Goal: Task Accomplishment & Management: Manage account settings

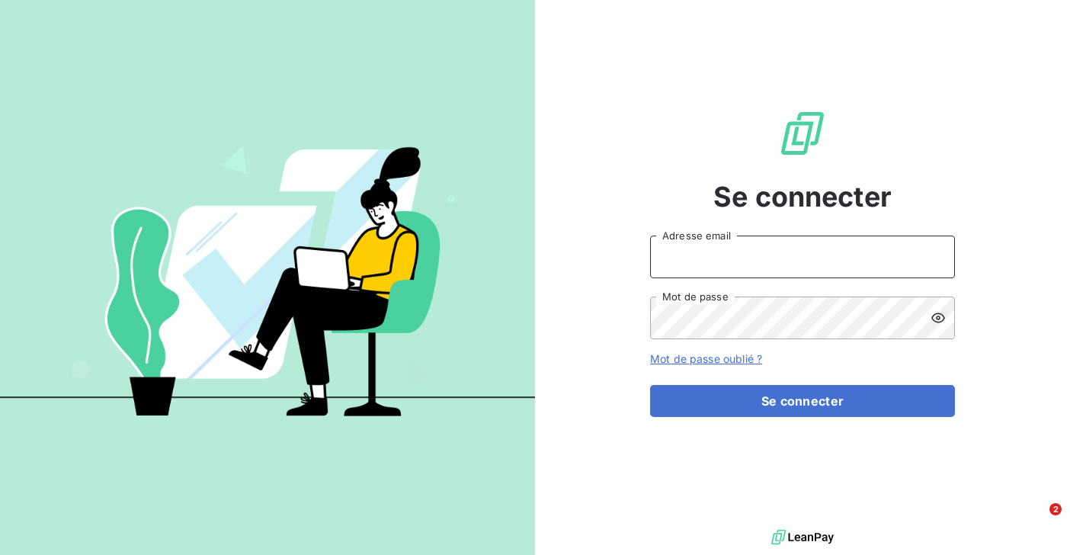
click at [715, 269] on input "Adresse email" at bounding box center [802, 256] width 305 height 43
click at [671, 267] on input "Adresse email" at bounding box center [802, 256] width 305 height 43
click at [667, 253] on input "Adresse email" at bounding box center [802, 256] width 305 height 43
type input "[EMAIL_ADDRESS][DOMAIN_NAME]"
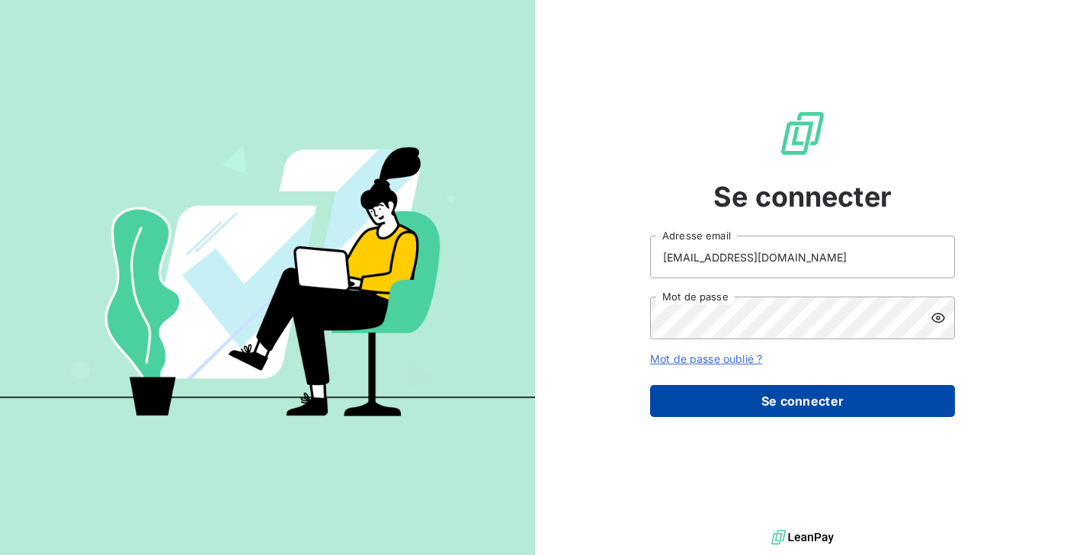
click at [709, 399] on button "Se connecter" at bounding box center [802, 401] width 305 height 32
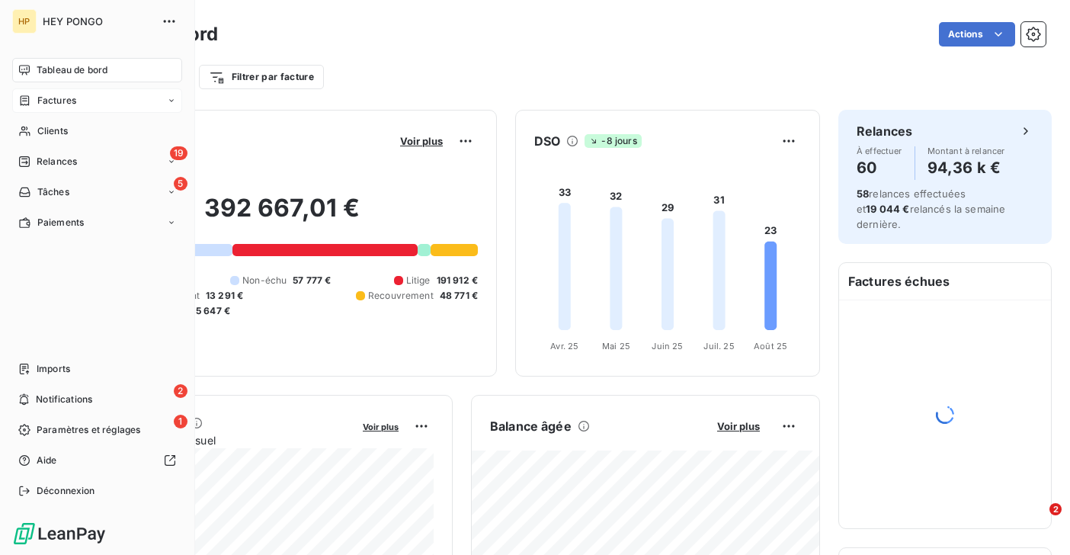
click at [45, 104] on span "Factures" at bounding box center [56, 101] width 39 height 14
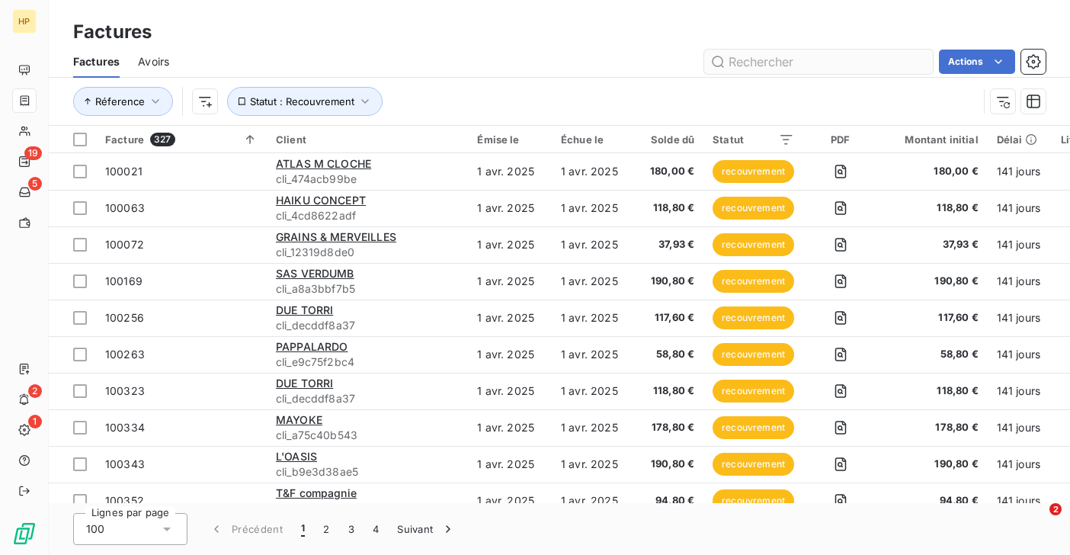
click at [746, 63] on input "text" at bounding box center [818, 62] width 229 height 24
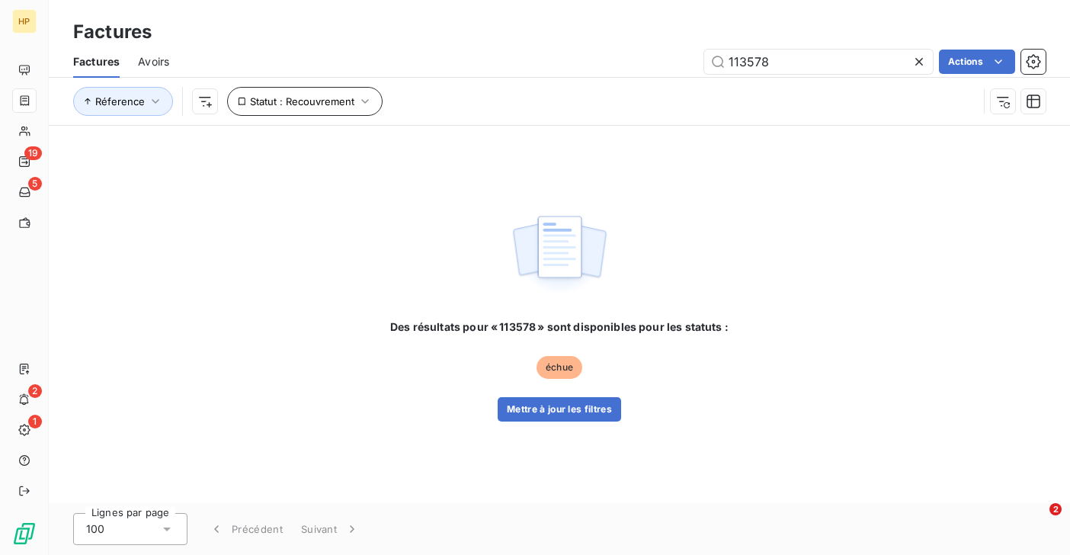
type input "113578"
click at [328, 103] on span "Statut : Recouvrement" at bounding box center [302, 101] width 104 height 12
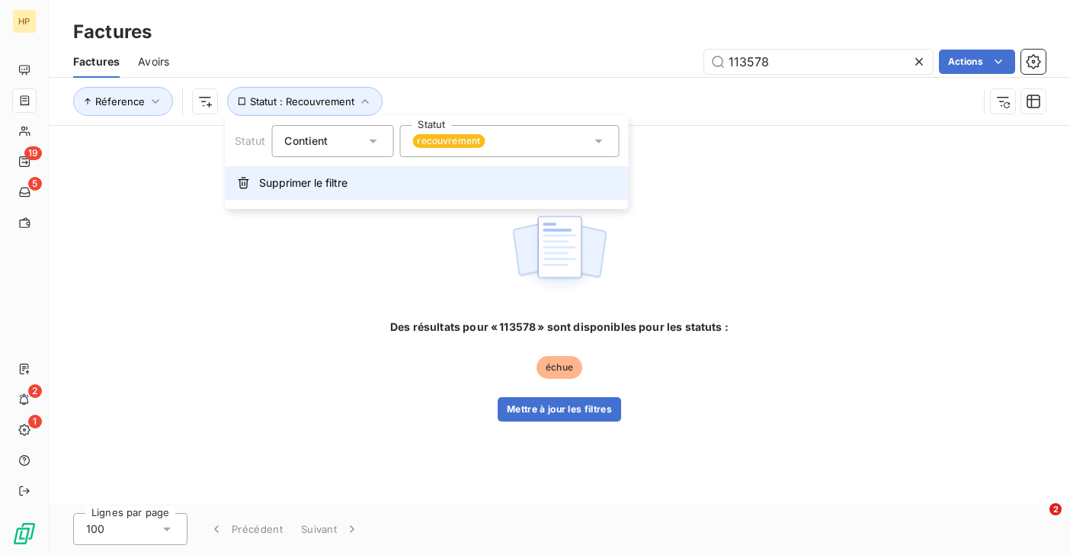
click at [267, 187] on span "Supprimer le filtre" at bounding box center [303, 182] width 88 height 15
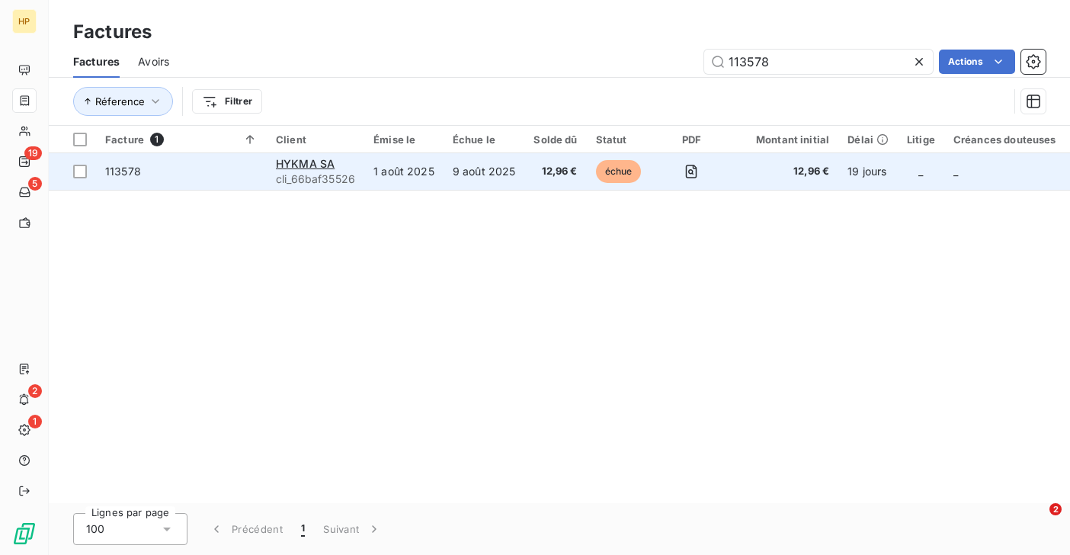
click at [241, 178] on span "113578" at bounding box center [181, 171] width 152 height 15
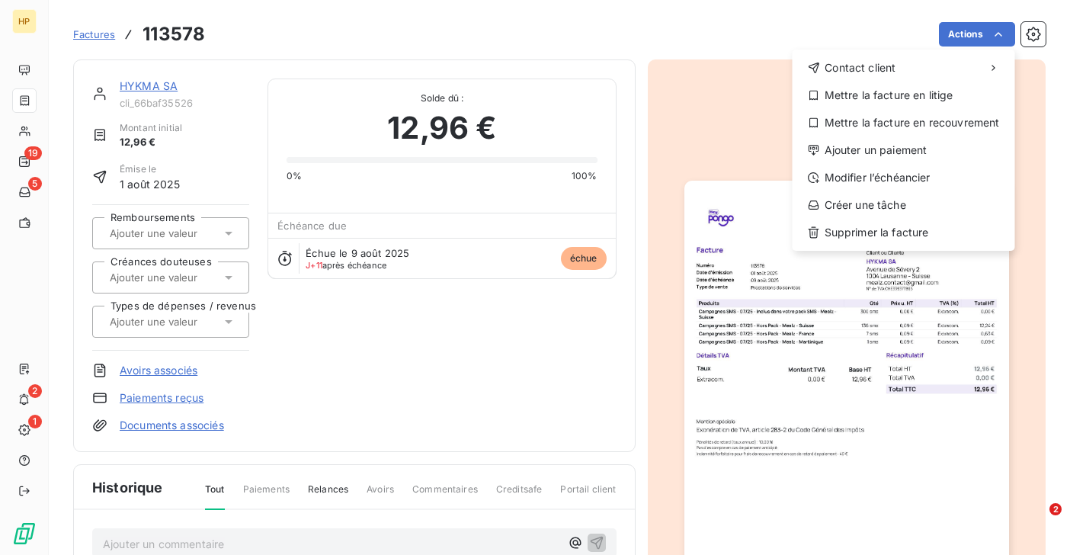
click at [141, 86] on html "HP 19 5 2 1 Factures 113578 Actions Contact client Mettre la facture en litige …" at bounding box center [535, 277] width 1070 height 555
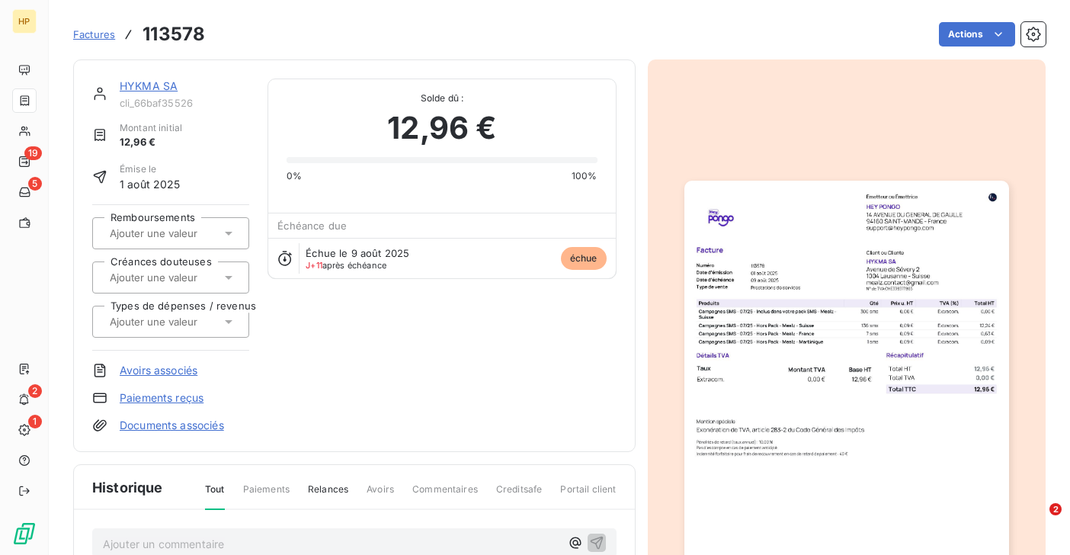
click at [150, 88] on link "HYKMA SA" at bounding box center [149, 85] width 58 height 13
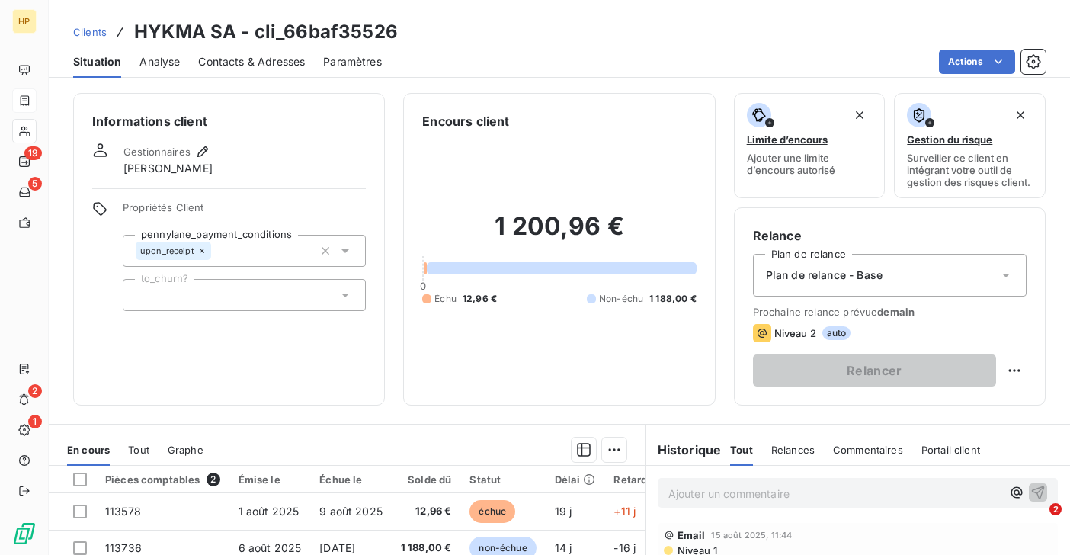
scroll to position [214, 0]
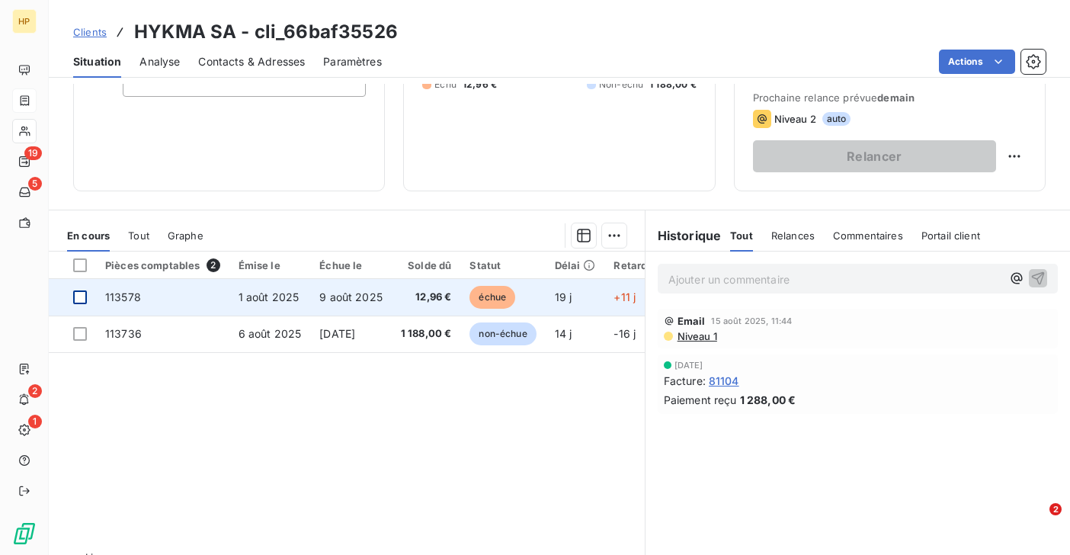
click at [82, 296] on div at bounding box center [80, 297] width 14 height 14
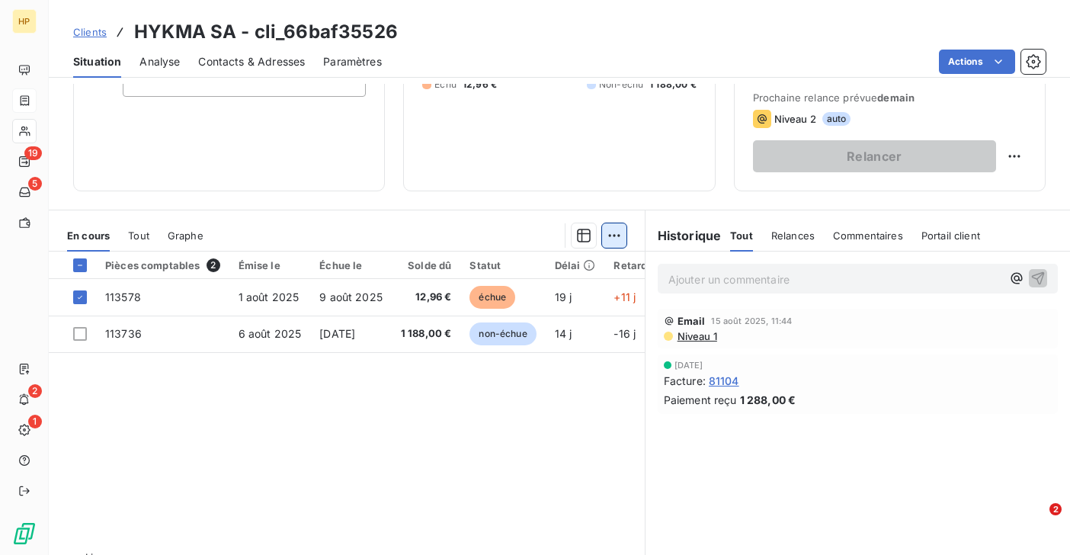
click at [621, 236] on html "HP 19 5 2 1 Clients HYKMA SA - cli_66baf35526 Situation Analyse Contacts & Adre…" at bounding box center [535, 277] width 1070 height 555
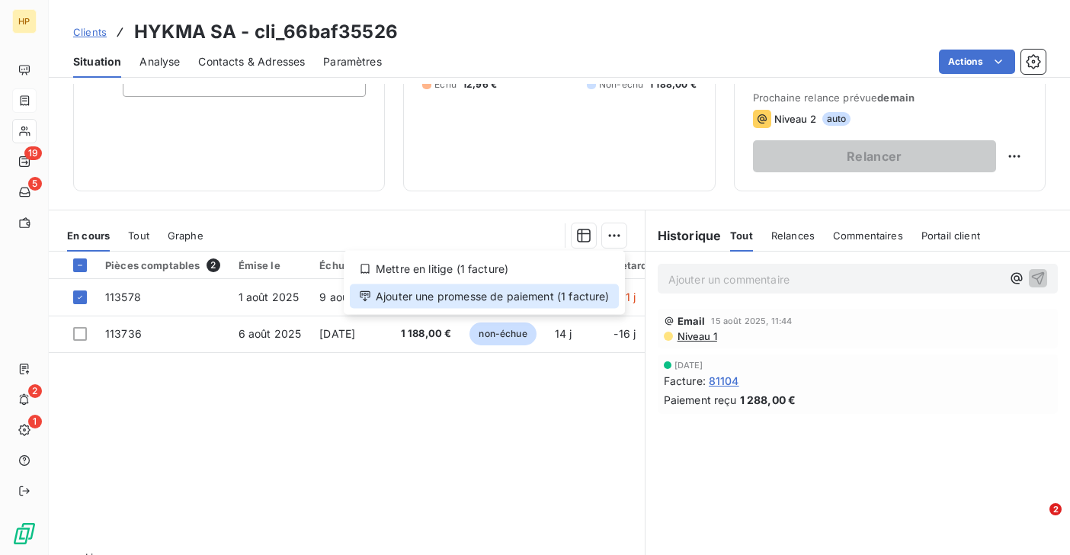
click at [567, 300] on div "Ajouter une promesse de paiement (1 facture)" at bounding box center [484, 296] width 269 height 24
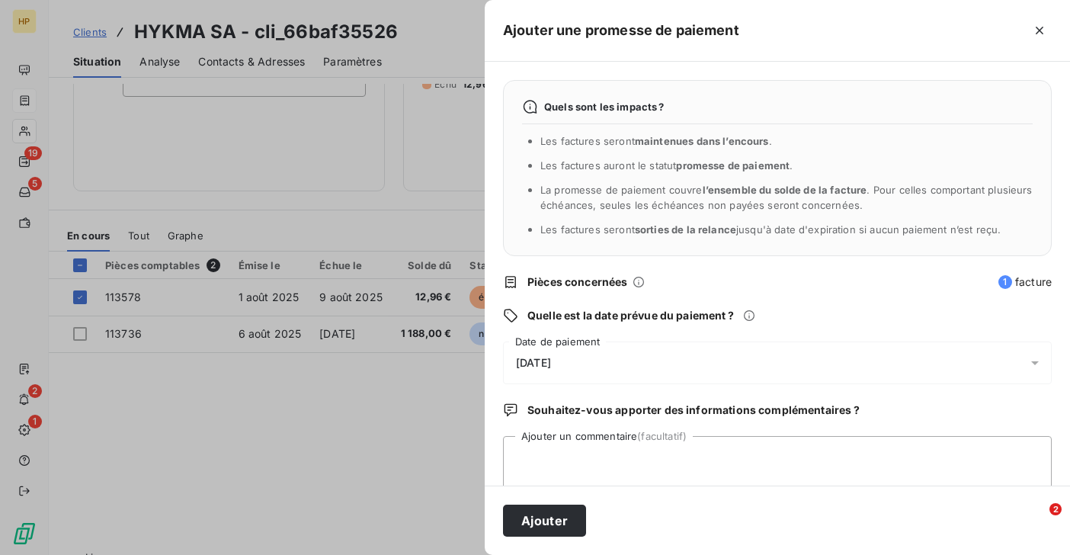
scroll to position [27, 0]
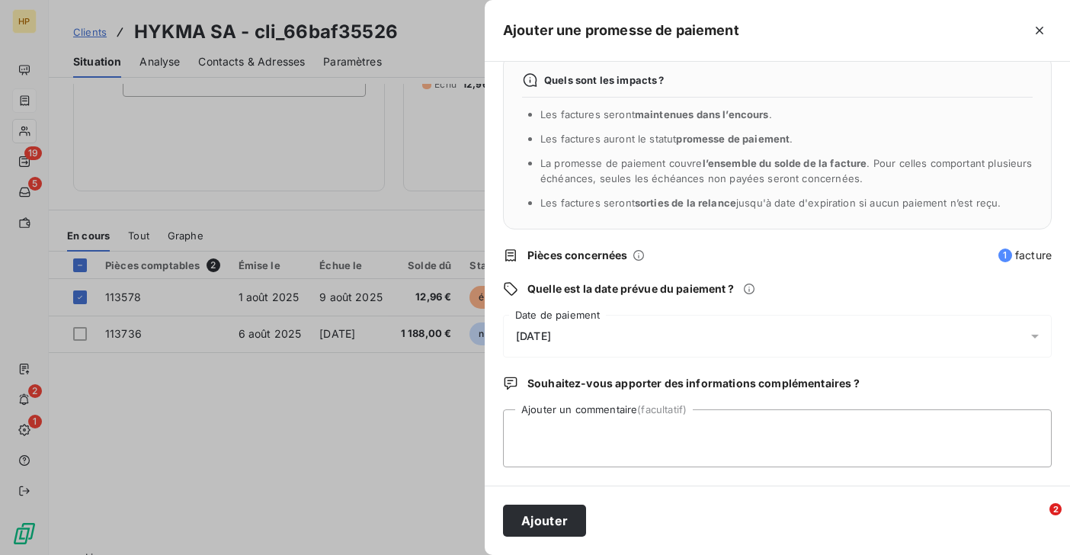
click at [644, 336] on div "21/08/2025" at bounding box center [777, 336] width 549 height 43
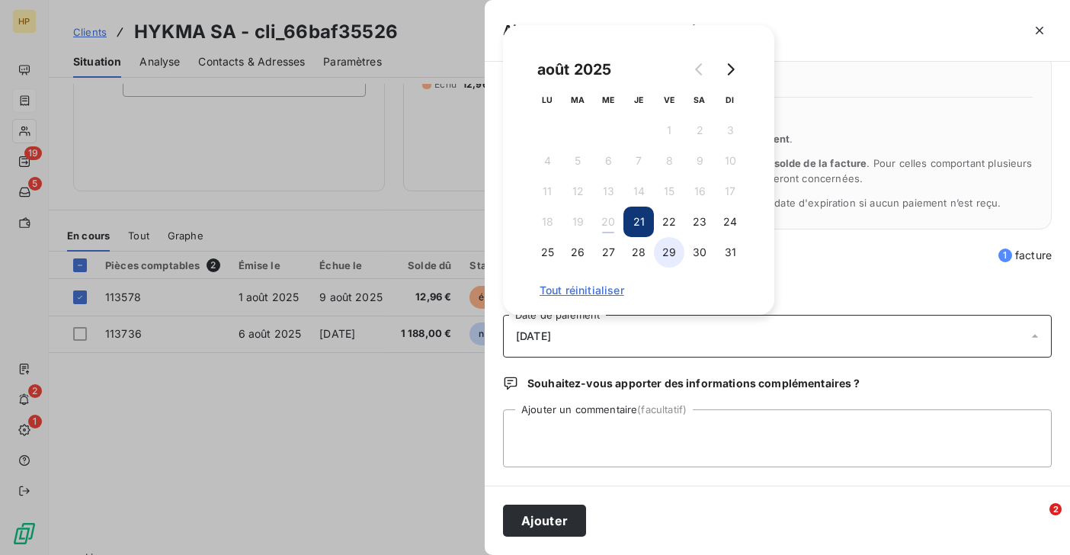
click at [671, 253] on button "29" at bounding box center [669, 252] width 30 height 30
click at [567, 453] on textarea "Ajouter un commentaire (facultatif)" at bounding box center [777, 438] width 549 height 58
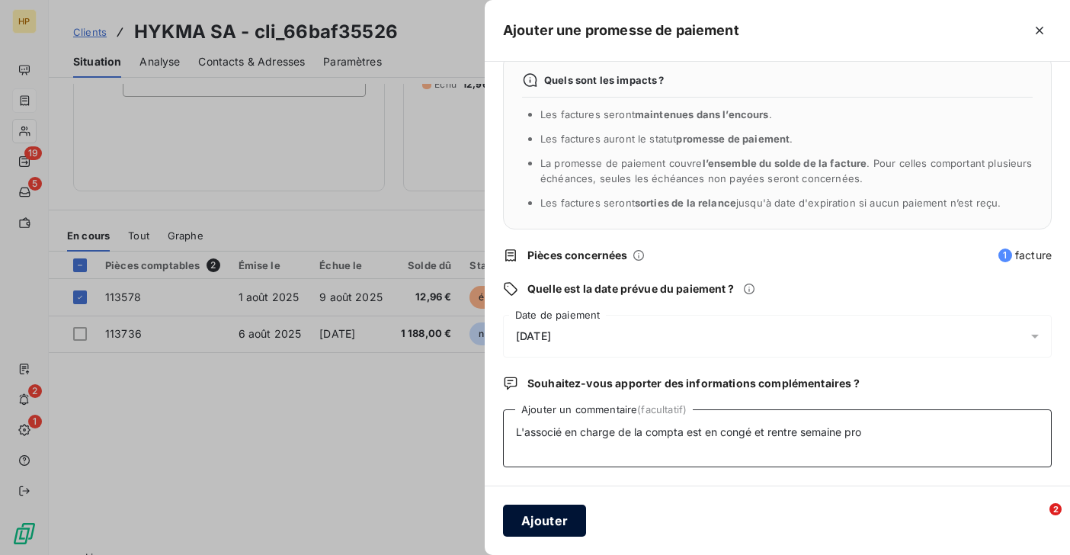
type textarea "L'associé en charge de la compta est en congé et rentre semaine pro"
click at [551, 522] on button "Ajouter" at bounding box center [544, 520] width 83 height 32
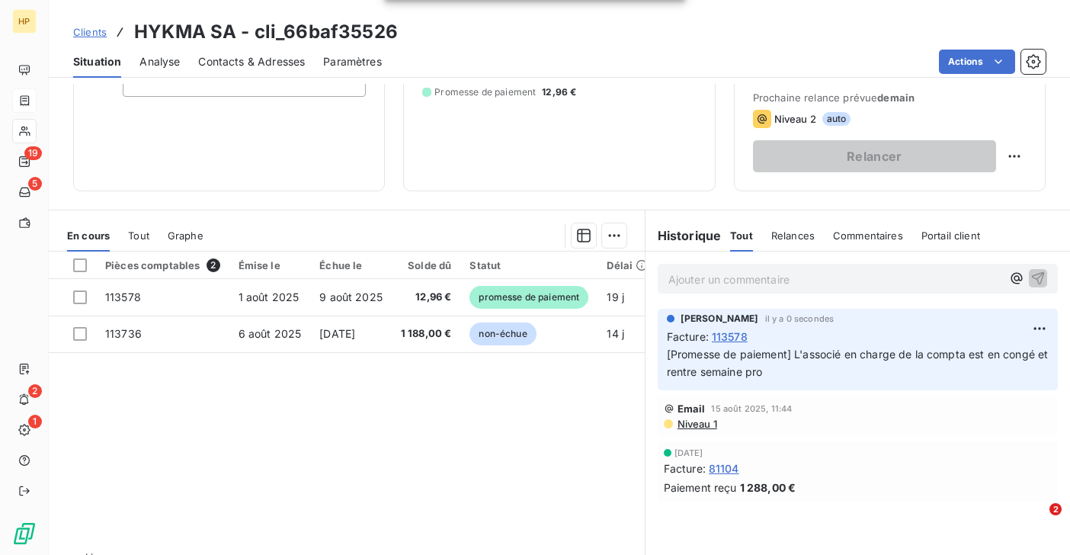
scroll to position [197, 0]
